Goal: Task Accomplishment & Management: Manage account settings

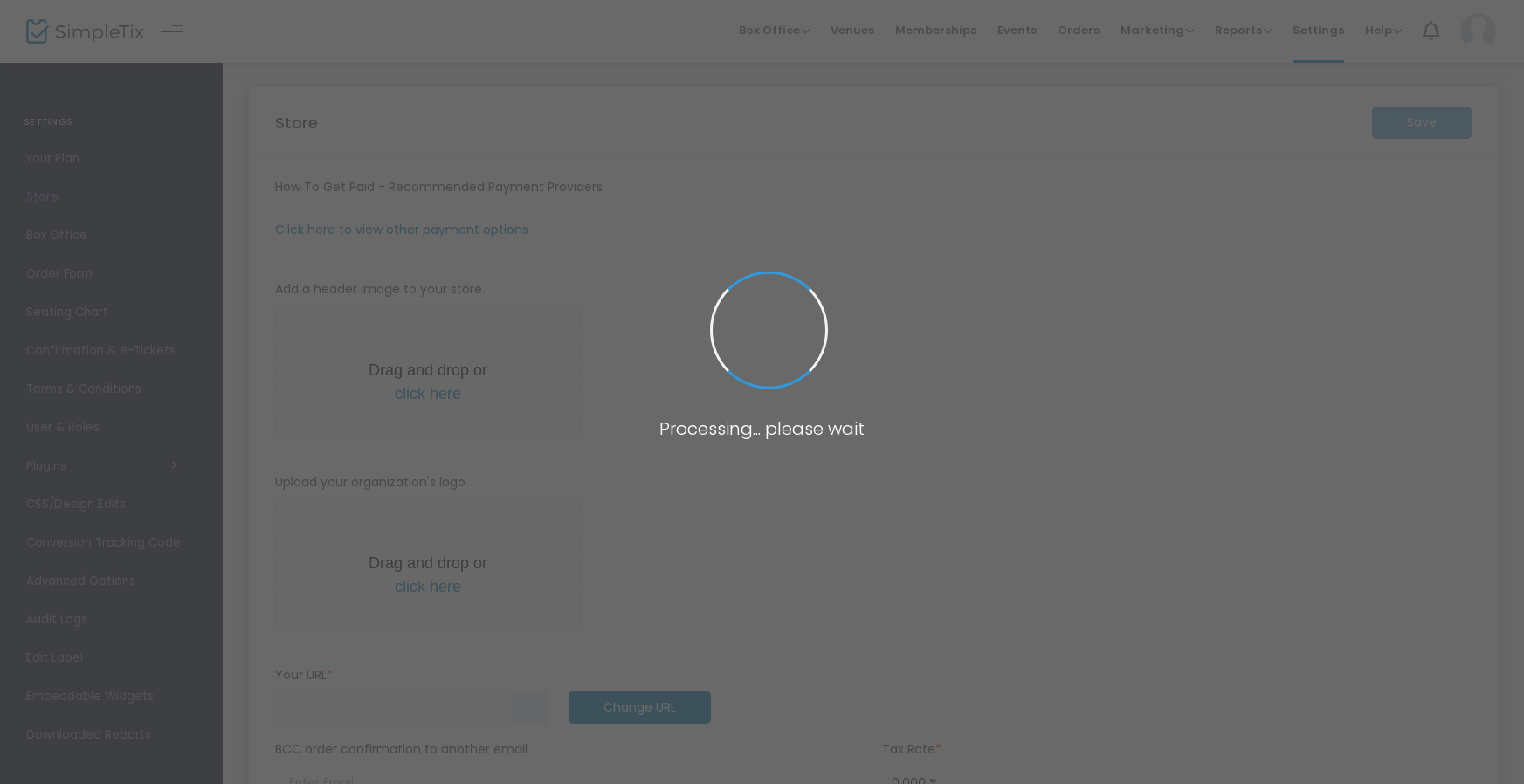
type input "https://Ecomedy"
radio input "true"
radio input "false"
radio input "true"
type input "Ecomedy"
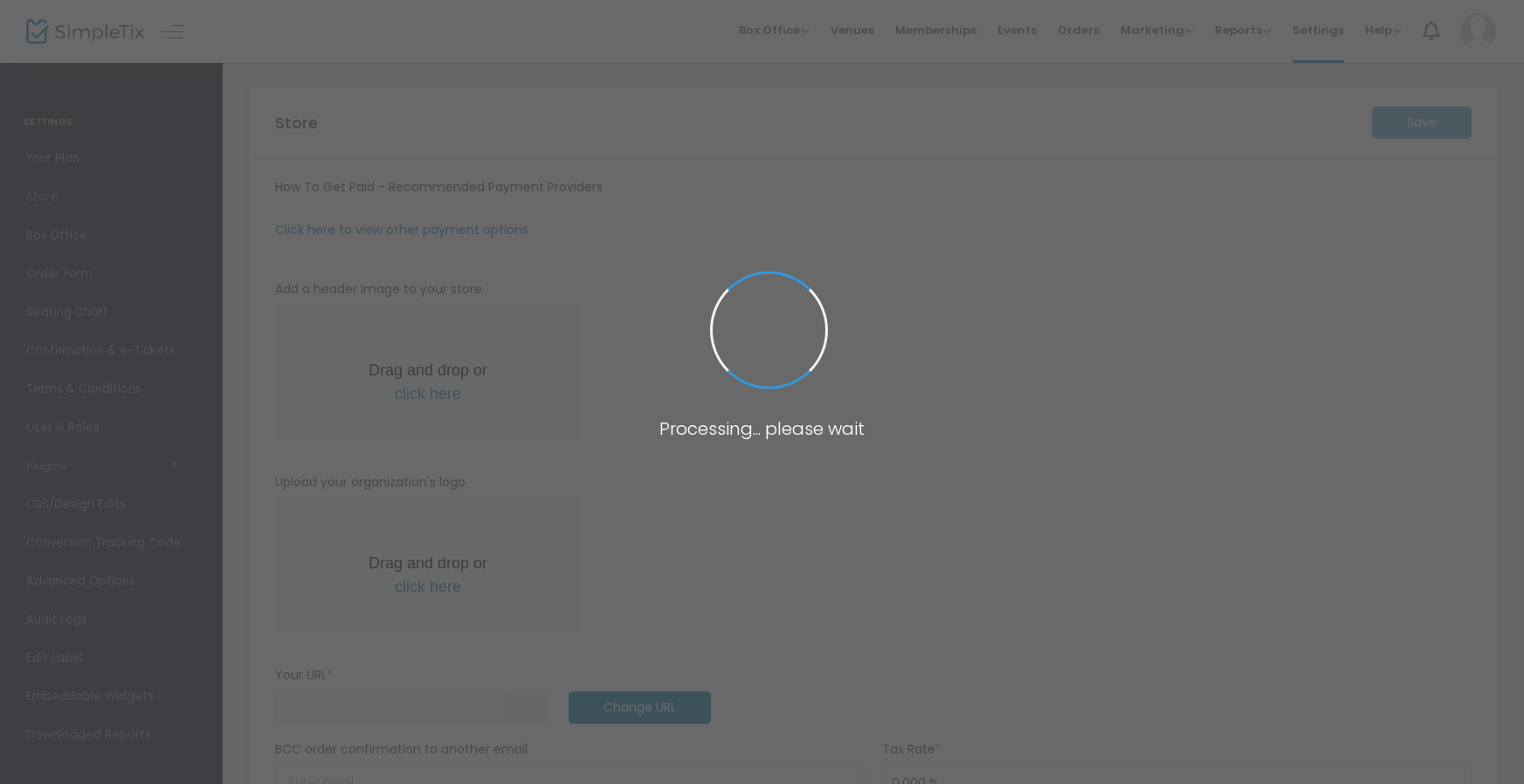
type input "7182888663"
